Goal: Navigation & Orientation: Go to known website

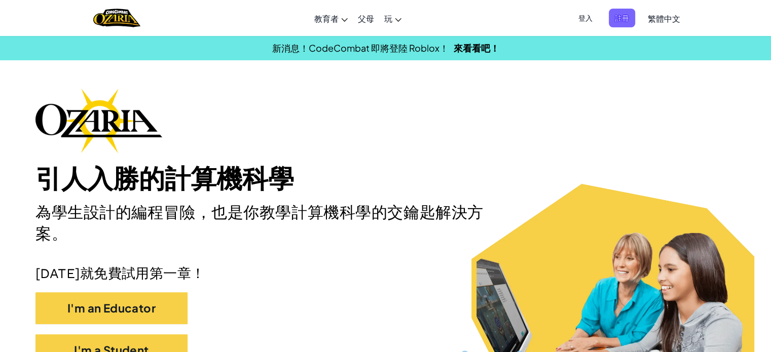
click at [669, 20] on span "繁體中文" at bounding box center [664, 18] width 32 height 11
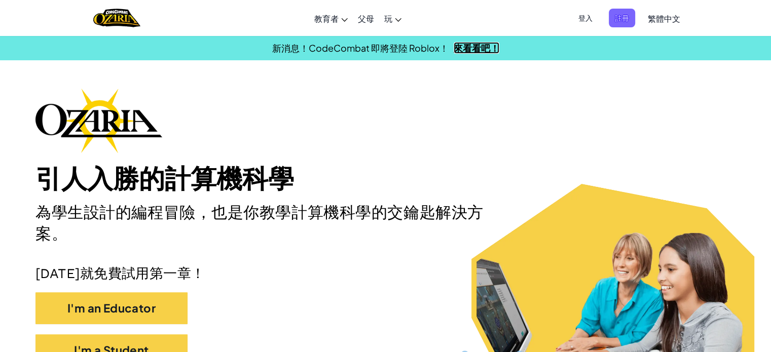
click at [480, 46] on link "來看看吧！" at bounding box center [477, 48] width 46 height 12
click at [669, 20] on span "繁體中文" at bounding box center [664, 18] width 32 height 11
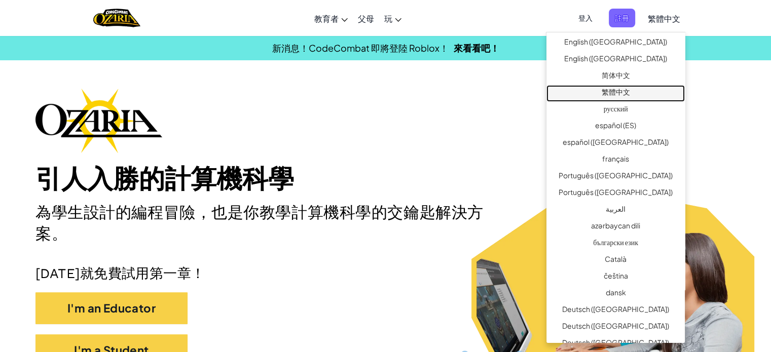
click at [636, 88] on link "繁體中文" at bounding box center [616, 93] width 138 height 17
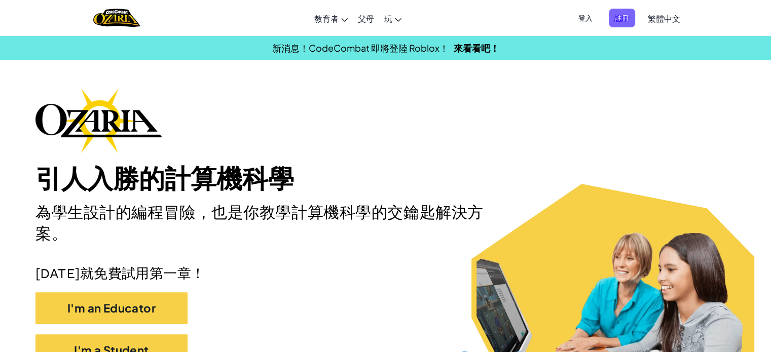
click at [589, 16] on span "登入" at bounding box center [585, 18] width 26 height 19
